Goal: Navigation & Orientation: Find specific page/section

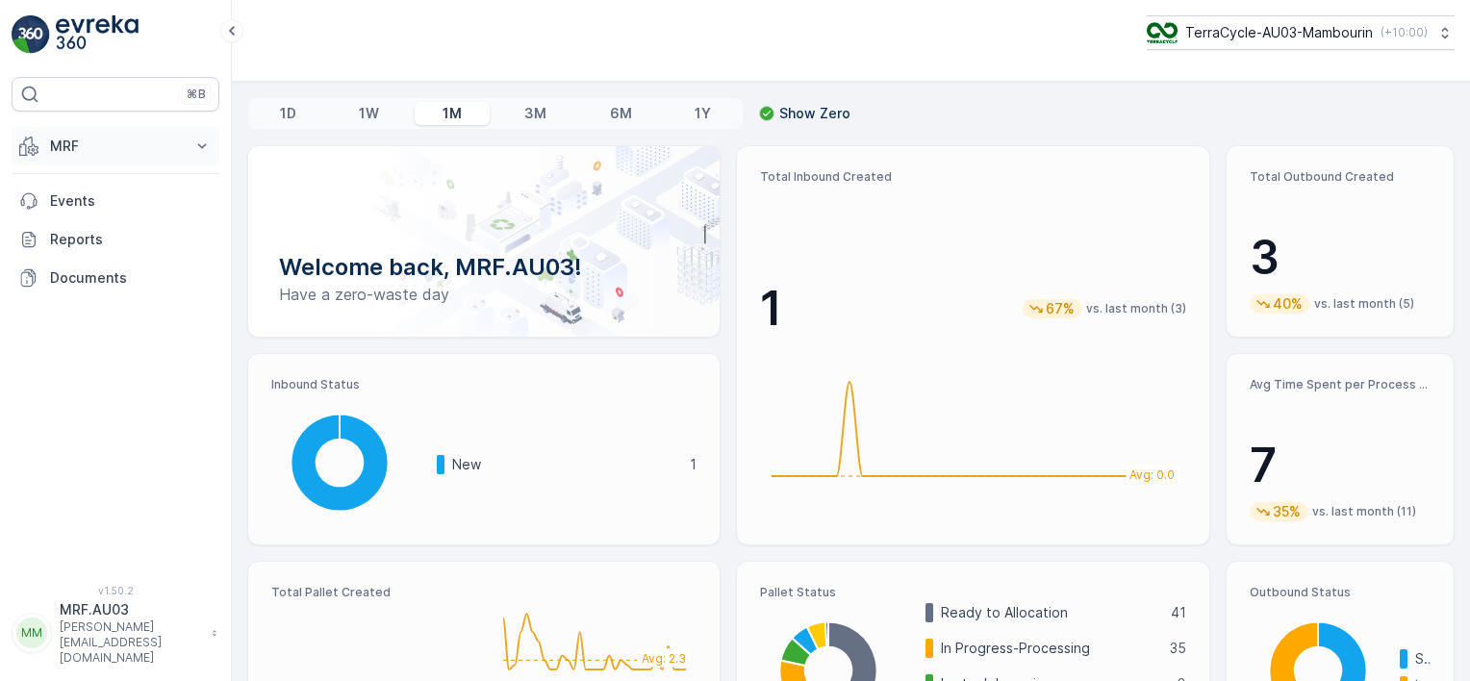
click at [200, 153] on icon at bounding box center [201, 146] width 19 height 19
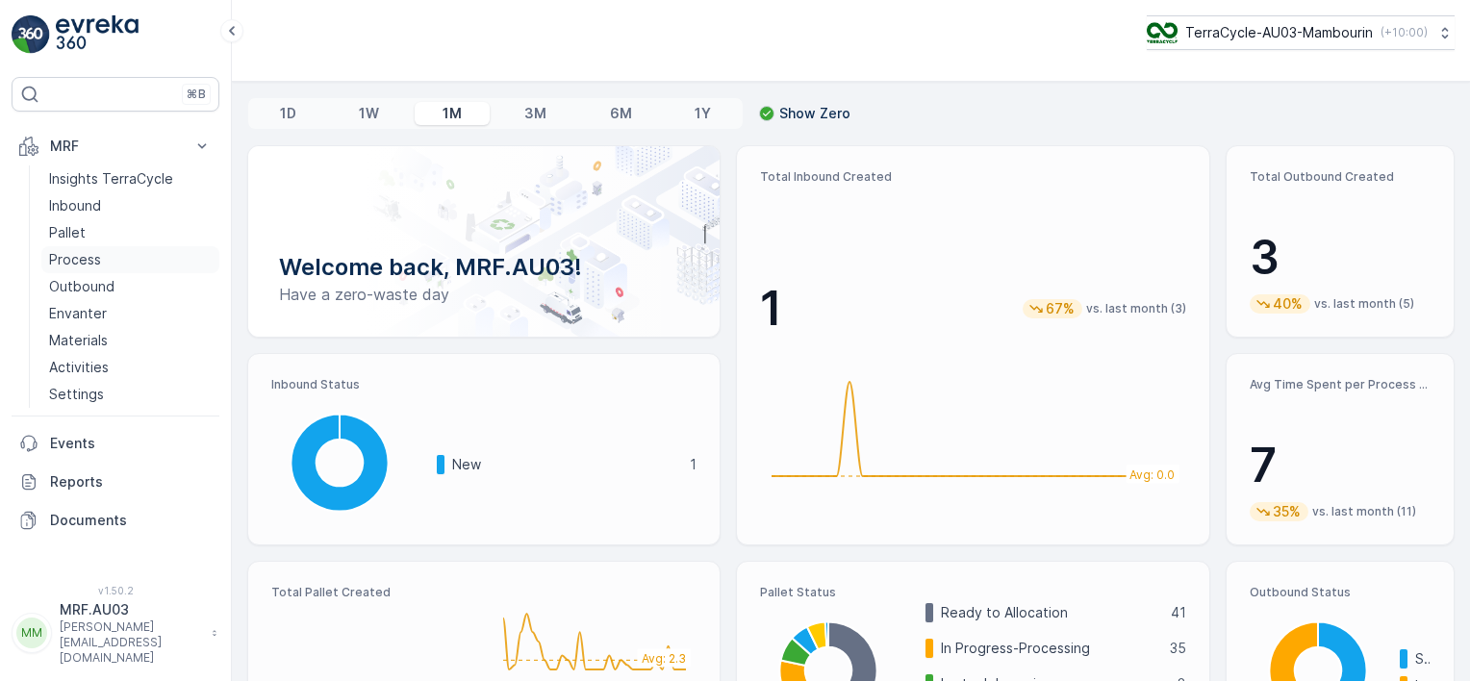
click at [142, 266] on link "Process" at bounding box center [130, 259] width 178 height 27
